Goal: Information Seeking & Learning: Learn about a topic

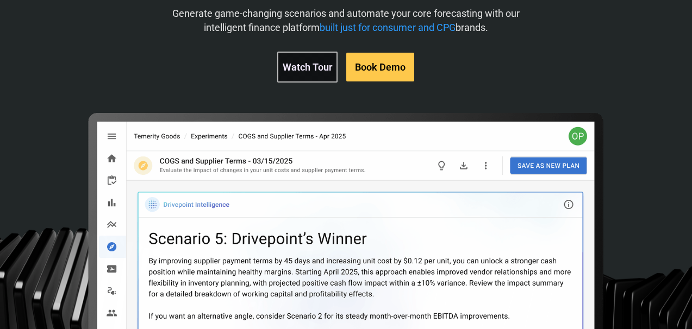
scroll to position [240, 0]
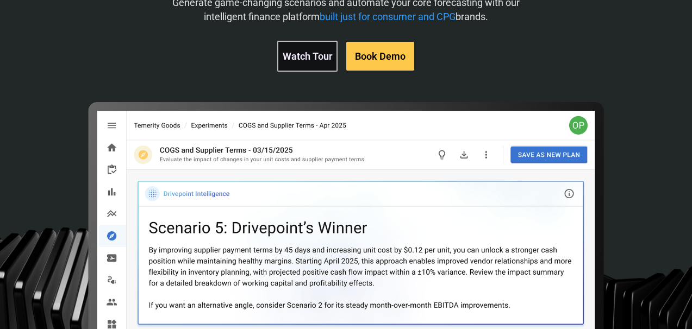
click at [313, 55] on link "Watch Tour" at bounding box center [307, 56] width 60 height 31
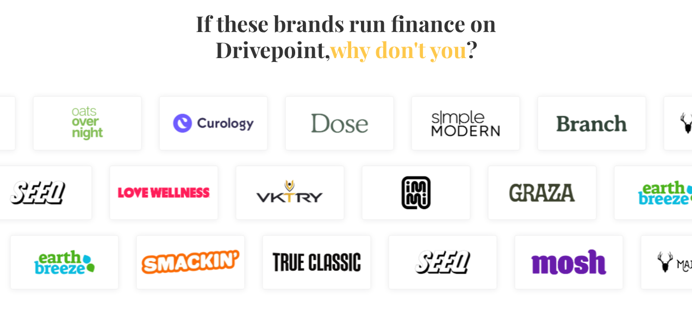
scroll to position [907, 0]
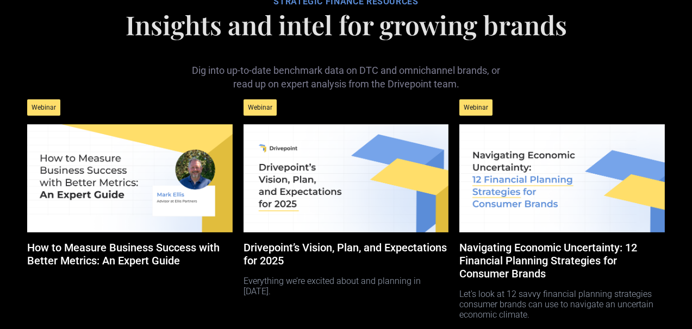
scroll to position [3766, 0]
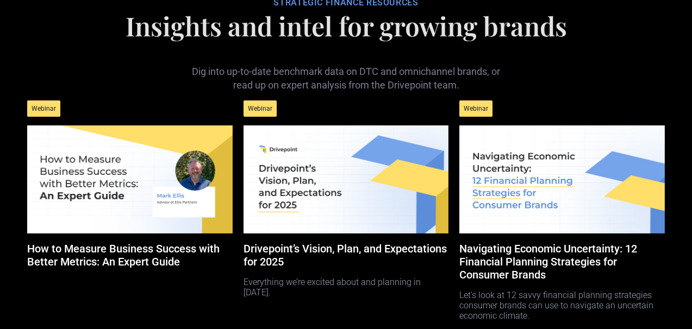
click at [343, 242] on h5 "Drivepoint’s Vision, Plan, and Expectations for 2025" at bounding box center [345, 255] width 205 height 26
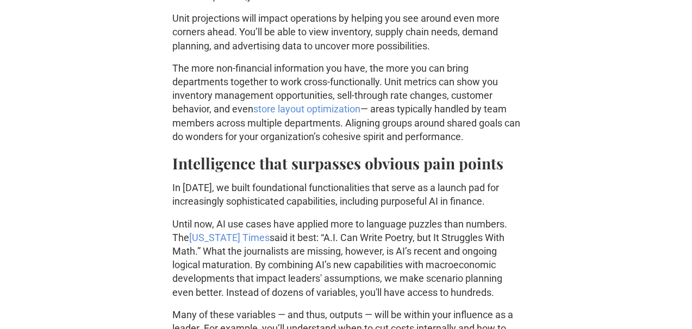
scroll to position [668, 0]
